Goal: Task Accomplishment & Management: Use online tool/utility

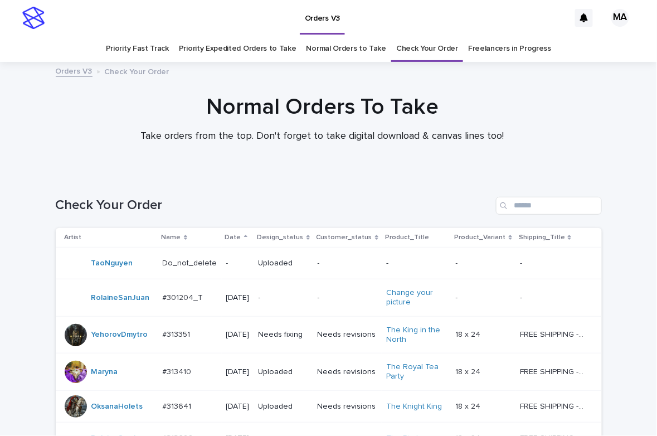
scroll to position [474, 0]
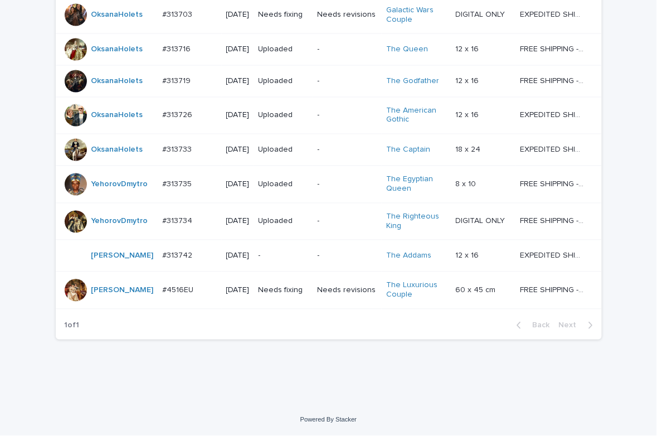
click at [541, 395] on div "Loading... Saving… Loading... Saving… Check Your Order Artist Name Date Design_…" at bounding box center [328, 60] width 657 height 687
click at [214, 384] on div "Loading... Saving… Loading... Saving… Check Your Order Artist Name Date Design_…" at bounding box center [328, 60] width 657 height 687
click at [226, 372] on div "Loading... Saving… Loading... Saving… Check Your Order Artist Name Date Design_…" at bounding box center [328, 47] width 557 height 660
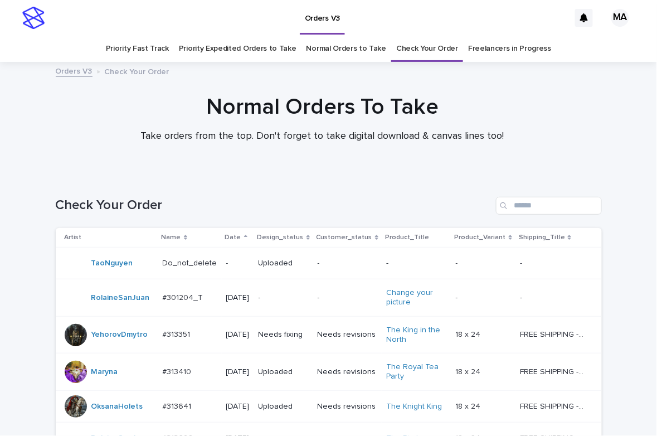
click at [304, 178] on div "Check Your Order" at bounding box center [329, 201] width 546 height 54
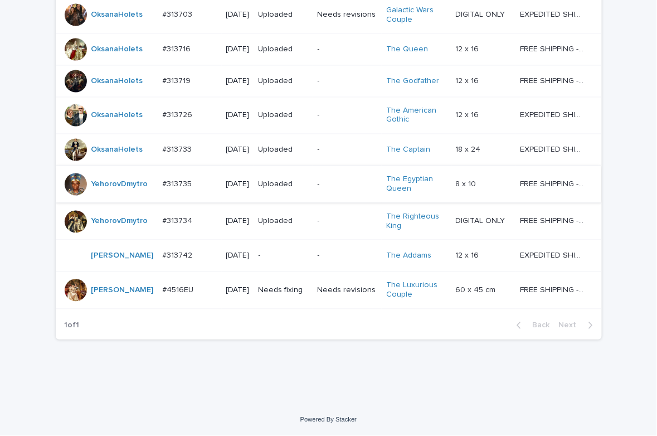
scroll to position [474, 0]
click at [624, 71] on div "Loading... Saving… Loading... Saving… Check Your Order Artist Name Date Design_…" at bounding box center [328, 60] width 657 height 687
drag, startPoint x: 9, startPoint y: 25, endPoint x: 22, endPoint y: 22, distance: 13.3
click at [9, 25] on div "Loading... Saving… Loading... Saving… Check Your Order Artist Name Date Design_…" at bounding box center [328, 60] width 657 height 687
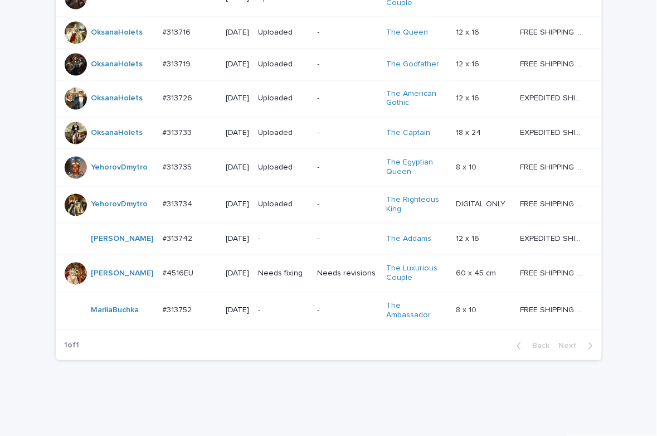
scroll to position [493, 0]
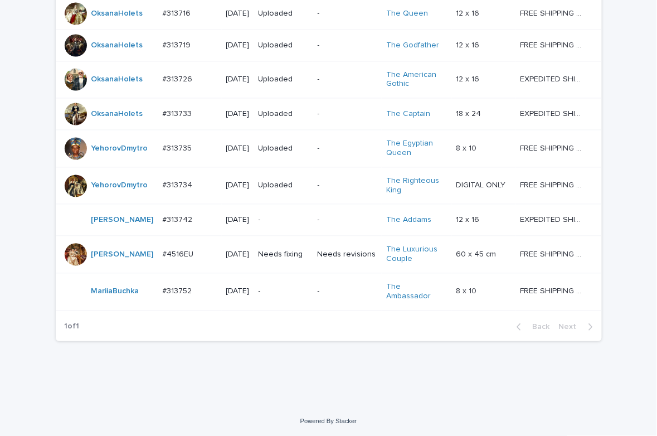
click at [282, 297] on p "-" at bounding box center [284, 291] width 50 height 9
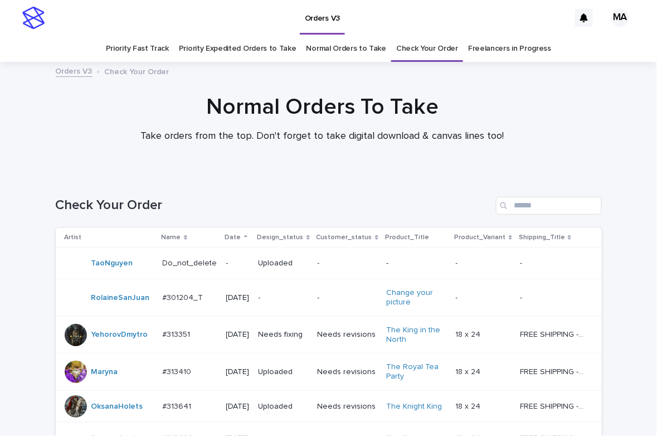
click at [137, 50] on link "Priority Fast Track" at bounding box center [137, 49] width 63 height 26
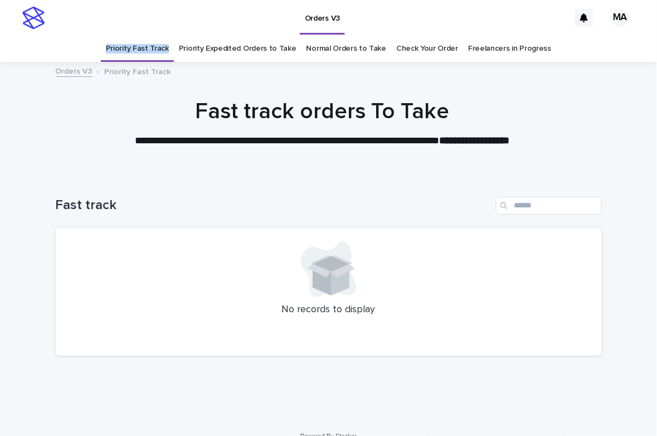
drag, startPoint x: 85, startPoint y: 50, endPoint x: 172, endPoint y: 57, distance: 86.7
click at [172, 57] on div "Priority Fast Track Priority Expedited Orders to Take Normal Orders to Take Che…" at bounding box center [328, 49] width 657 height 26
copy link "Priority Fast Track"
click at [167, 101] on h1 "Fast track orders To Take" at bounding box center [322, 111] width 546 height 27
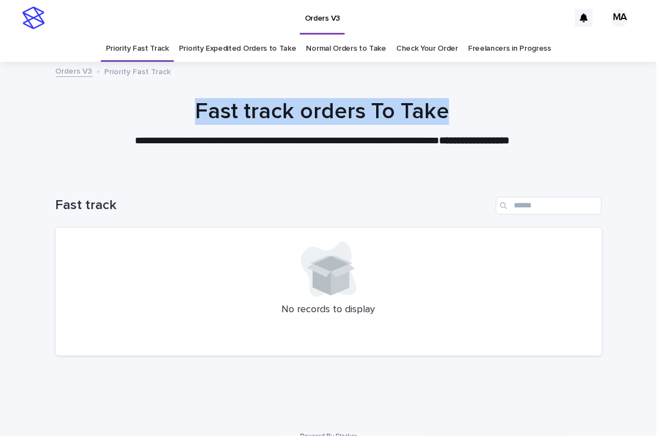
drag, startPoint x: 183, startPoint y: 115, endPoint x: 453, endPoint y: 114, distance: 269.8
click at [453, 114] on h1 "Fast track orders To Take" at bounding box center [322, 111] width 546 height 27
copy h1 "Fast track orders To Take"
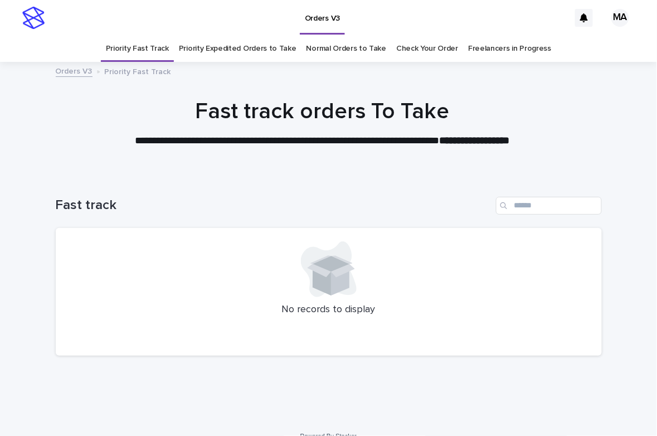
click at [209, 49] on link "Priority Expedited Orders to Take" at bounding box center [238, 49] width 118 height 26
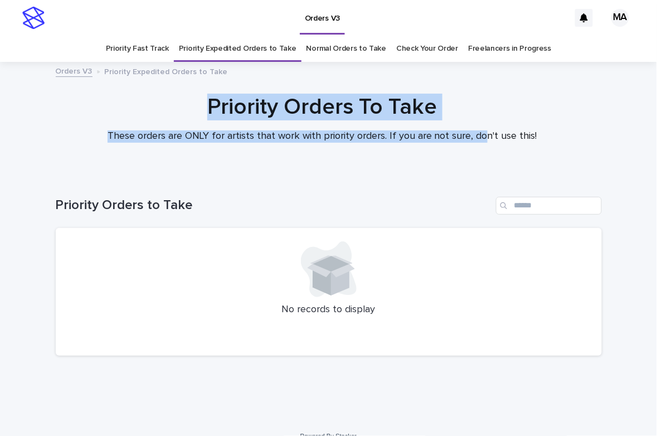
drag, startPoint x: 206, startPoint y: 111, endPoint x: 484, endPoint y: 124, distance: 278.5
click at [484, 124] on div "Priority Orders To Take These orders are ONLY for artists that work with priori…" at bounding box center [321, 118] width 557 height 49
click at [494, 106] on h1 "Priority Orders To Take" at bounding box center [322, 107] width 546 height 27
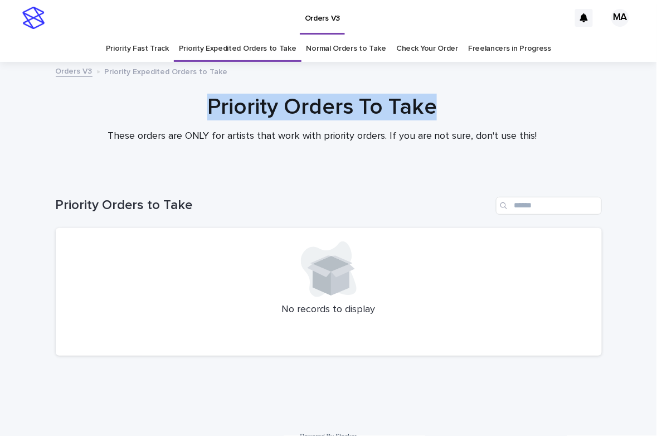
drag, startPoint x: 193, startPoint y: 103, endPoint x: 459, endPoint y: 117, distance: 266.8
click at [459, 117] on h1 "Priority Orders To Take" at bounding box center [322, 107] width 546 height 27
copy h1 "Priority Orders To Take"
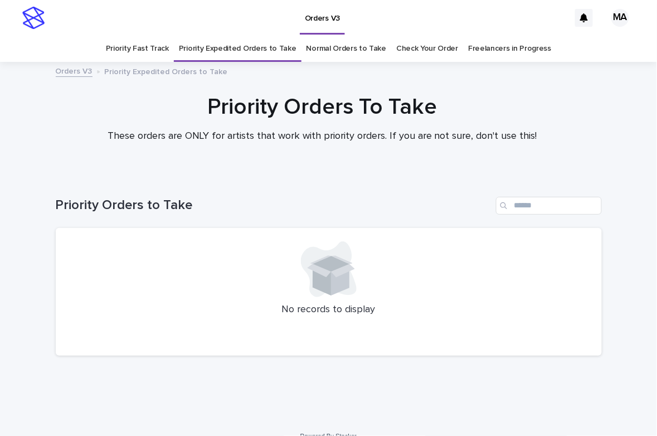
click at [278, 185] on div "Priority Orders to Take" at bounding box center [329, 201] width 546 height 54
click at [118, 95] on h1 "Priority Orders To Take" at bounding box center [322, 107] width 546 height 27
click at [327, 49] on link "Normal Orders to Take" at bounding box center [347, 49] width 80 height 26
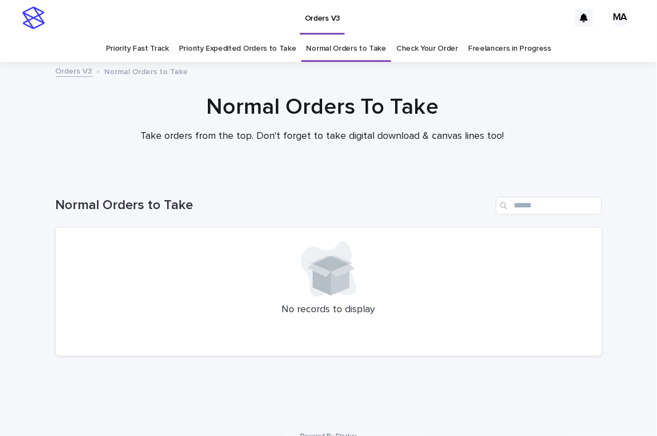
click at [117, 89] on div at bounding box center [322, 117] width 645 height 111
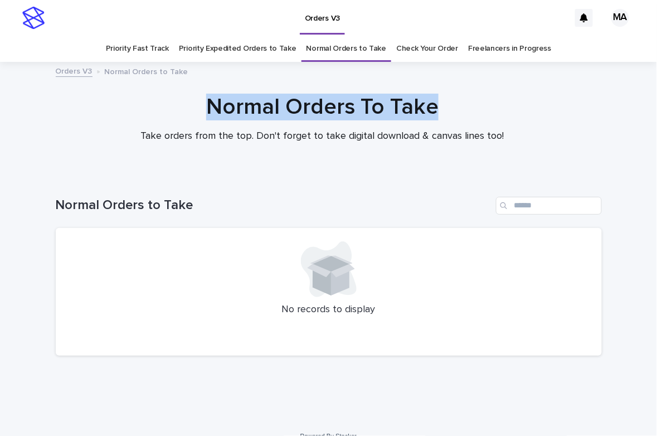
drag, startPoint x: 302, startPoint y: 115, endPoint x: 496, endPoint y: 115, distance: 193.4
click at [496, 115] on h1 "Normal Orders To Take" at bounding box center [322, 107] width 546 height 27
copy h1 "Normal Orders To Take"
drag, startPoint x: 129, startPoint y: 111, endPoint x: 139, endPoint y: 82, distance: 30.9
click at [129, 111] on h1 "Normal Orders To Take" at bounding box center [322, 107] width 546 height 27
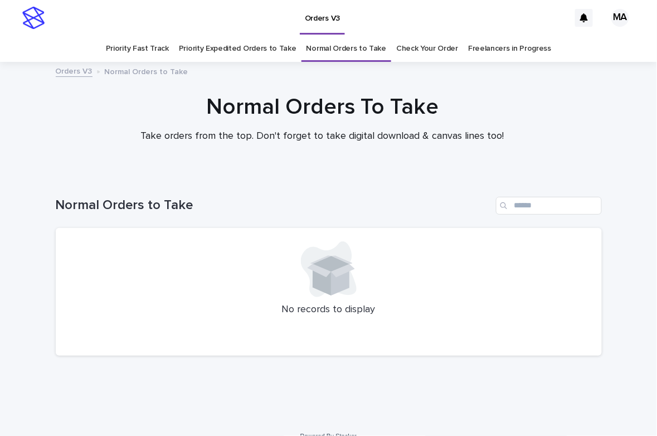
click at [88, 100] on h1 "Normal Orders To Take" at bounding box center [322, 107] width 546 height 27
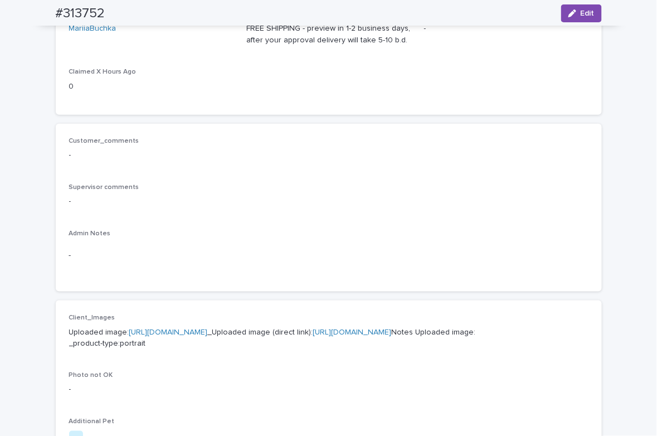
scroll to position [390, 0]
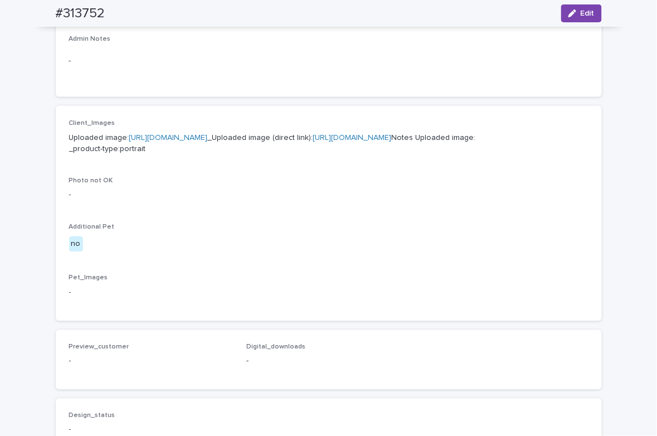
click at [208, 138] on link "[URL][DOMAIN_NAME]" at bounding box center [168, 138] width 79 height 8
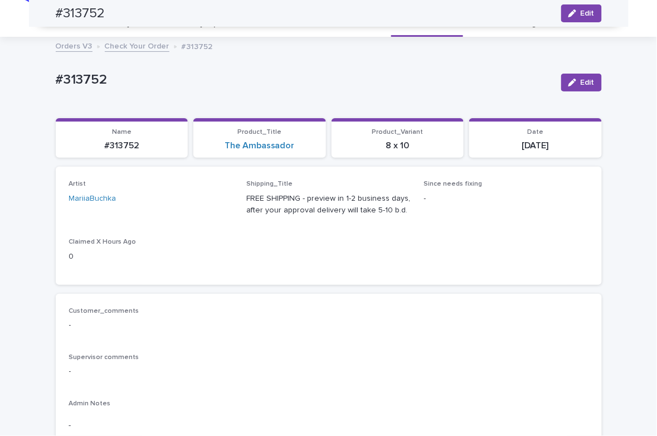
scroll to position [0, 0]
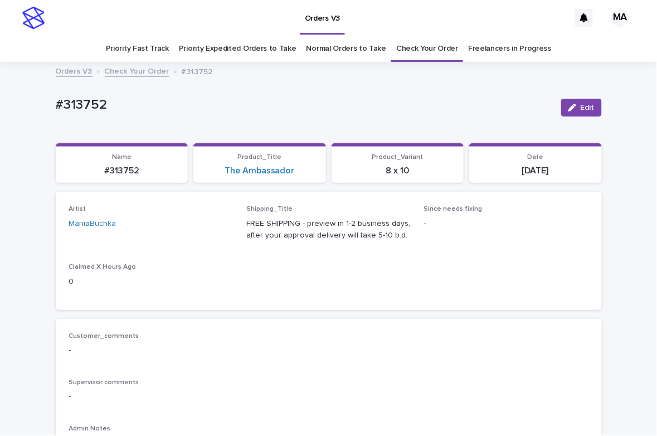
click at [431, 100] on p "#313752" at bounding box center [304, 105] width 497 height 16
click at [179, 105] on p "#313752" at bounding box center [304, 105] width 497 height 16
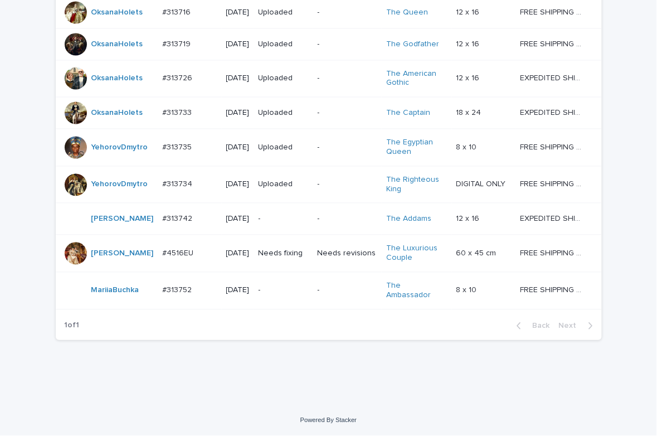
scroll to position [511, 0]
click at [521, 395] on div "Loading... Saving… Loading... Saving… Check Your Order Artist Name Date Design_…" at bounding box center [328, 42] width 657 height 725
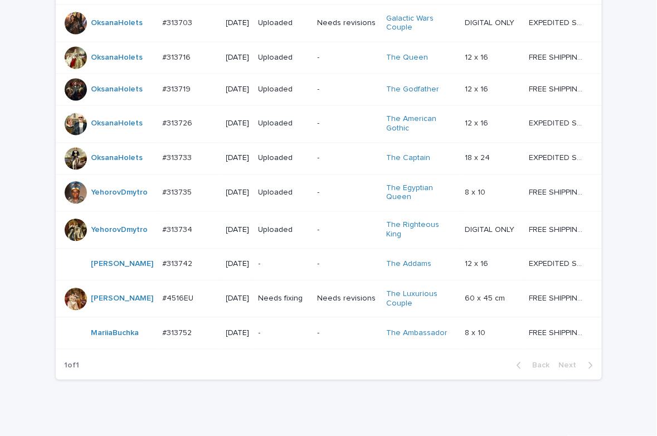
scroll to position [546, 0]
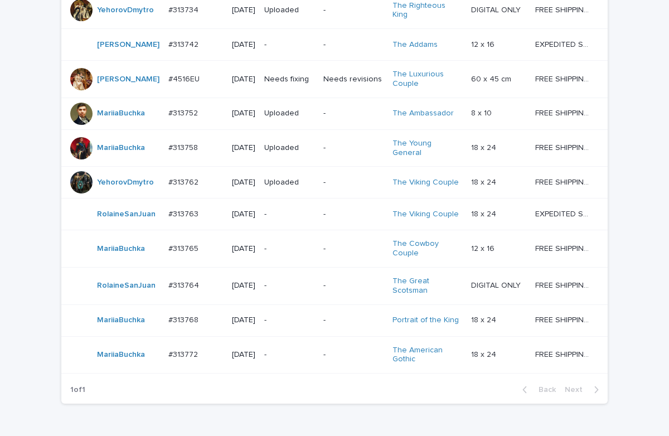
scroll to position [740, 0]
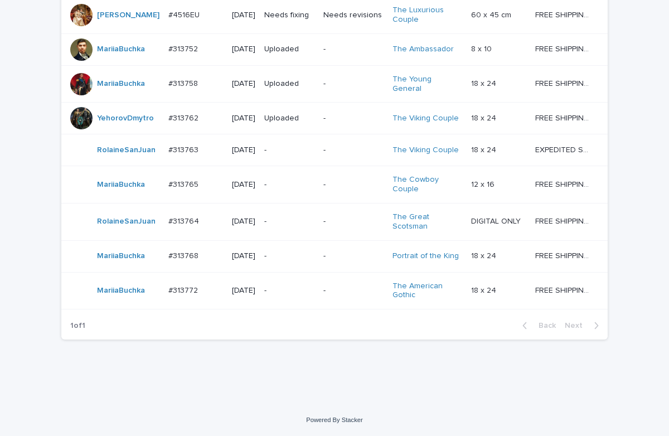
click at [287, 295] on p "-" at bounding box center [289, 290] width 50 height 9
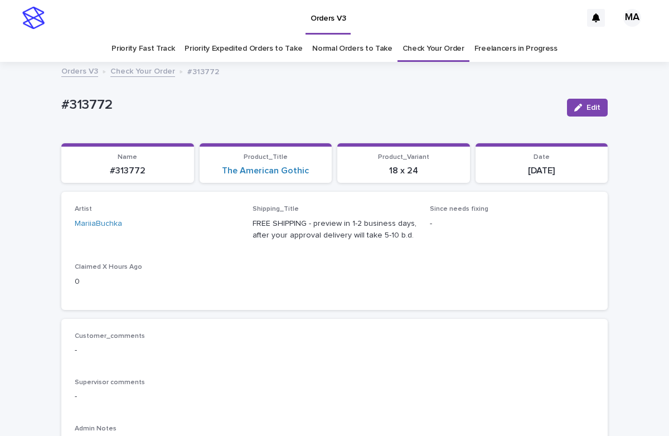
click at [200, 94] on div "#313772 Edit" at bounding box center [334, 107] width 546 height 45
click at [382, 101] on p "#313772" at bounding box center [309, 105] width 497 height 16
click at [452, 106] on p "#313772" at bounding box center [309, 105] width 497 height 16
drag, startPoint x: 158, startPoint y: 115, endPoint x: 127, endPoint y: 1, distance: 117.9
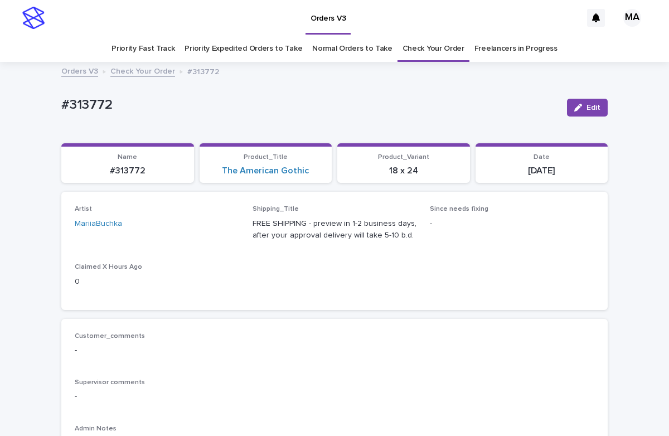
click at [157, 115] on div "#313772" at bounding box center [309, 107] width 497 height 21
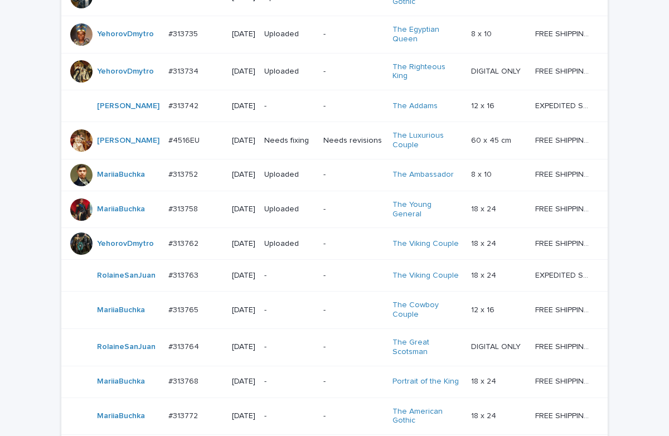
scroll to position [740, 0]
